Goal: Task Accomplishment & Management: Complete application form

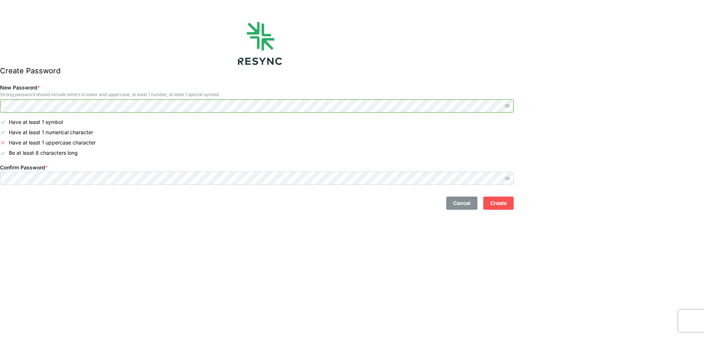
click at [0, 102] on html "Create Password New Password * Strong password should include letters in lower …" at bounding box center [352, 168] width 704 height 337
click at [510, 106] on icon "button" at bounding box center [508, 106] width 6 height 4
click at [0, 90] on html "Create Password New Password * Strong password should include letters in lower …" at bounding box center [352, 168] width 704 height 337
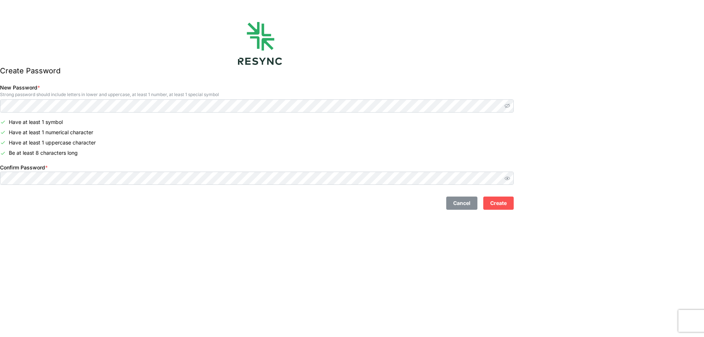
click at [507, 205] on span "Create" at bounding box center [498, 203] width 17 height 12
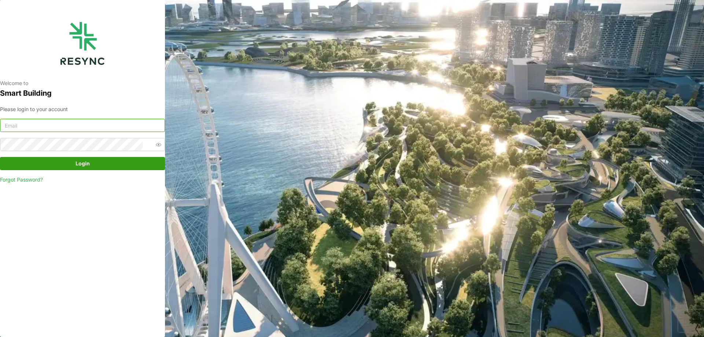
click at [94, 128] on input at bounding box center [82, 125] width 165 height 13
type input "tenghan.soo@sg.ebmpapst.com"
click at [118, 167] on span "Login" at bounding box center [82, 163] width 151 height 12
click at [156, 143] on icon "button" at bounding box center [159, 145] width 6 height 6
click at [106, 160] on span "Login" at bounding box center [82, 163] width 151 height 12
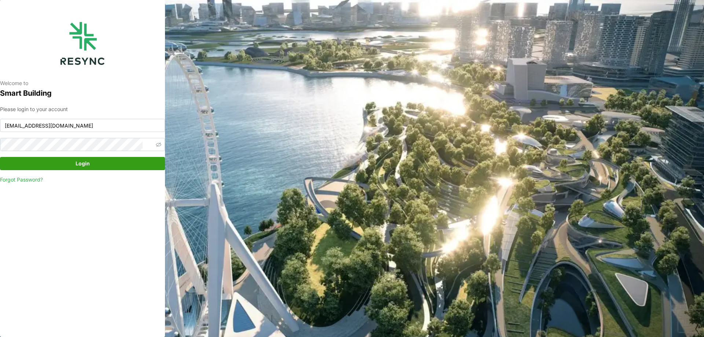
click at [31, 179] on link "Forgot Password?" at bounding box center [82, 179] width 165 height 7
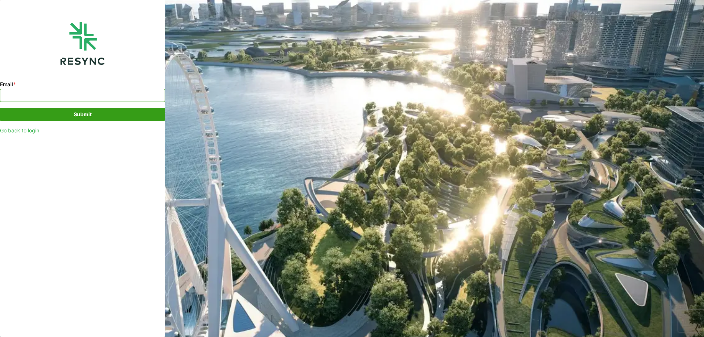
click at [54, 94] on input "Email *" at bounding box center [82, 95] width 165 height 13
type input "tenghan.soo@sg.ebmpapst.com"
click at [51, 118] on span "Submit" at bounding box center [82, 114] width 151 height 12
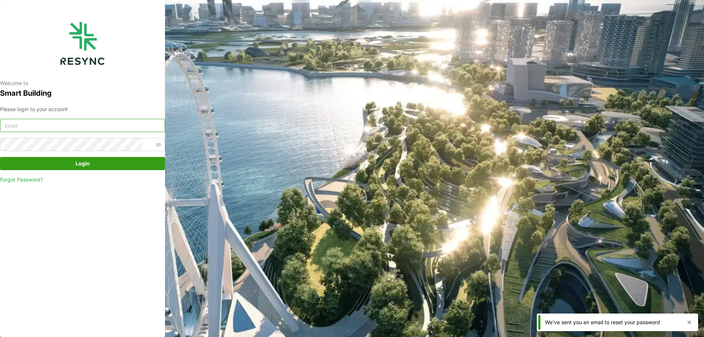
click at [101, 125] on input at bounding box center [82, 125] width 165 height 13
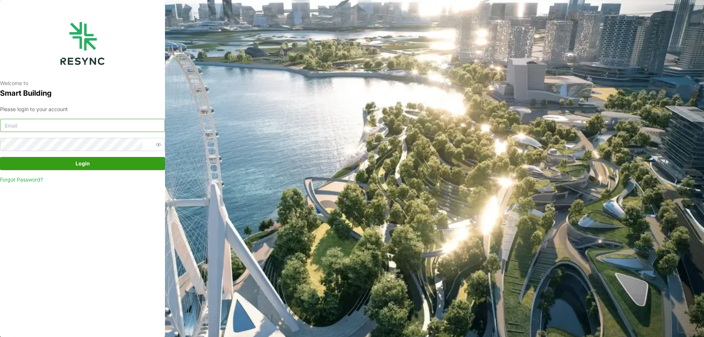
drag, startPoint x: 53, startPoint y: 127, endPoint x: 120, endPoint y: 103, distance: 70.9
click at [53, 127] on input at bounding box center [82, 125] width 165 height 13
type input "tenghan.soo@sg.ebmpapst.com"
click at [78, 160] on span "Login" at bounding box center [83, 163] width 14 height 12
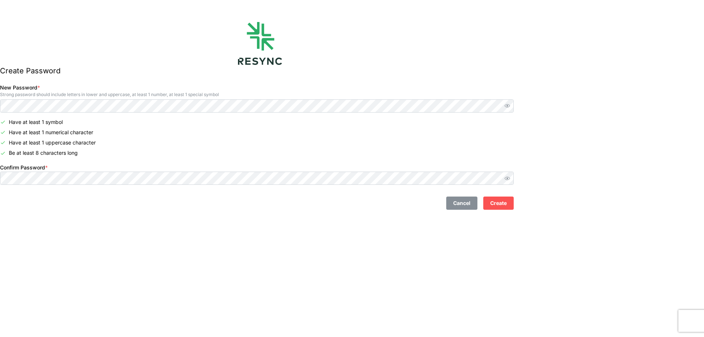
click at [507, 207] on span "Create" at bounding box center [498, 203] width 17 height 12
